Goal: Transaction & Acquisition: Purchase product/service

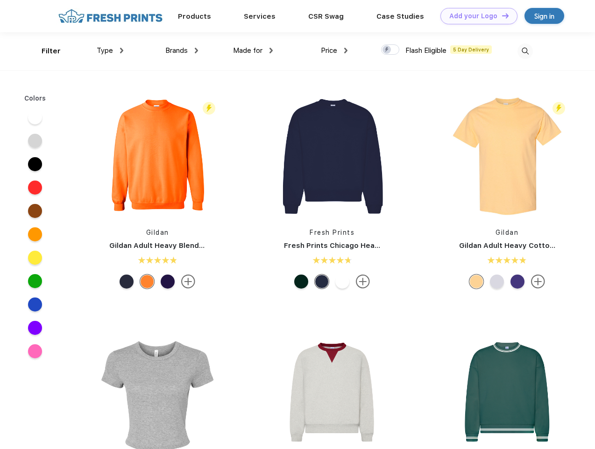
scroll to position [0, 0]
click at [476, 16] on link "Add your Logo Design Tool" at bounding box center [479, 16] width 77 height 16
click at [0, 0] on div "Design Tool" at bounding box center [0, 0] width 0 height 0
click at [501, 15] on link "Add your Logo Design Tool" at bounding box center [479, 16] width 77 height 16
click at [45, 51] on div "Filter" at bounding box center [51, 51] width 19 height 11
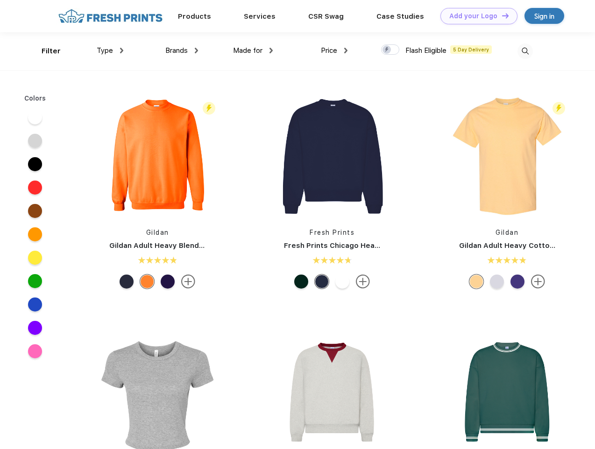
click at [110, 50] on span "Type" at bounding box center [105, 50] width 16 height 8
click at [182, 50] on span "Brands" at bounding box center [176, 50] width 22 height 8
click at [253, 50] on span "Made for" at bounding box center [247, 50] width 29 height 8
click at [335, 50] on span "Price" at bounding box center [329, 50] width 16 height 8
click at [391, 50] on div at bounding box center [390, 49] width 18 height 10
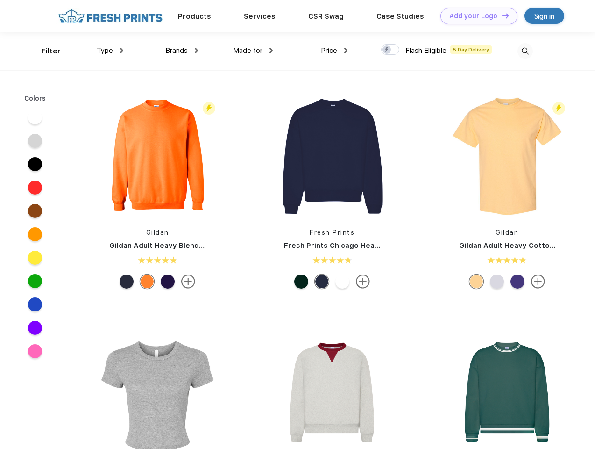
click at [387, 50] on input "checkbox" at bounding box center [384, 47] width 6 height 6
click at [525, 51] on img at bounding box center [525, 50] width 15 height 15
